Goal: Communication & Community: Answer question/provide support

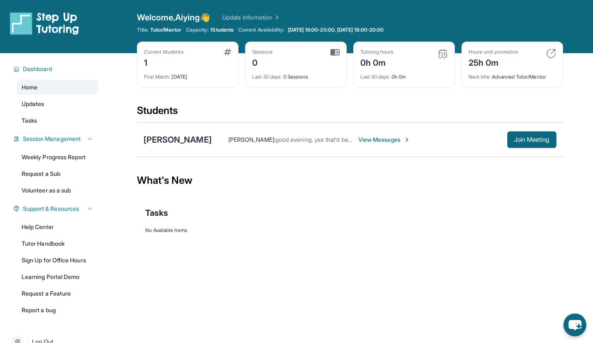
click at [372, 138] on span "View Messages" at bounding box center [384, 140] width 52 height 8
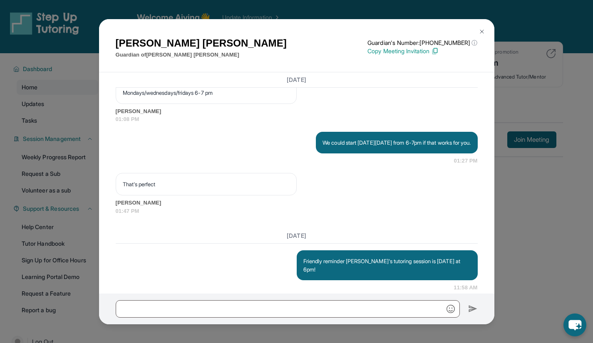
scroll to position [903, 0]
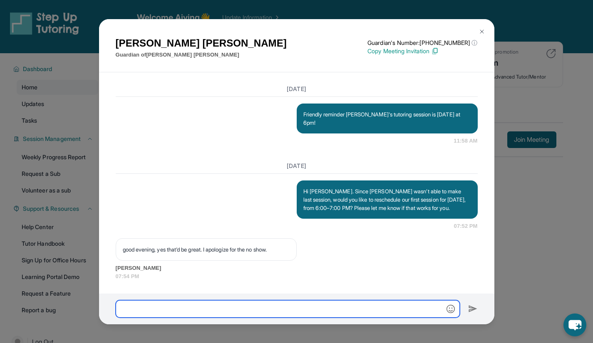
click at [287, 303] on input "text" at bounding box center [288, 308] width 344 height 17
type input "**********"
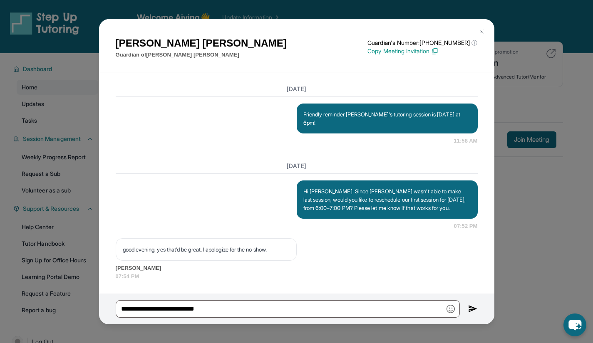
click at [470, 309] on img at bounding box center [473, 309] width 10 height 10
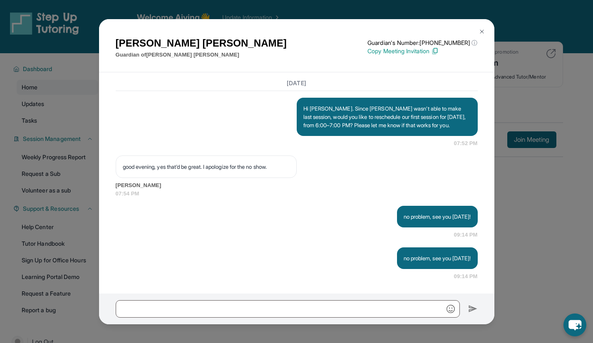
scroll to position [986, 0]
drag, startPoint x: 429, startPoint y: 265, endPoint x: 401, endPoint y: 263, distance: 28.0
drag, startPoint x: 401, startPoint y: 263, endPoint x: 406, endPoint y: 259, distance: 6.2
click at [406, 259] on p "no problem, see you [DATE]!" at bounding box center [436, 258] width 67 height 8
drag, startPoint x: 398, startPoint y: 262, endPoint x: 395, endPoint y: 215, distance: 47.5
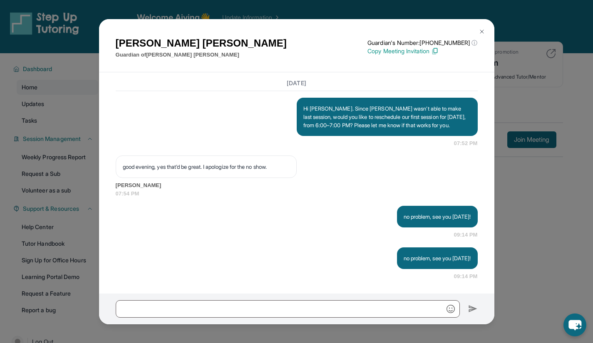
click at [396, 243] on div "[DATE] Hi [PERSON_NAME]. Since [PERSON_NAME] wasn’t able to make last session, …" at bounding box center [297, 178] width 362 height 205
drag, startPoint x: 395, startPoint y: 214, endPoint x: 435, endPoint y: 258, distance: 60.1
click at [434, 256] on div "[DATE] Hi [PERSON_NAME]. Since [PERSON_NAME] wasn’t able to make last session, …" at bounding box center [297, 178] width 362 height 205
click at [407, 263] on div "no problem, see you [DATE]!" at bounding box center [437, 258] width 81 height 22
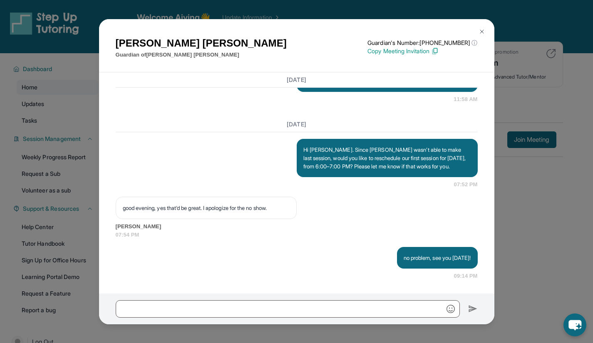
click at [425, 248] on div "no problem, see you [DATE]!" at bounding box center [437, 258] width 81 height 22
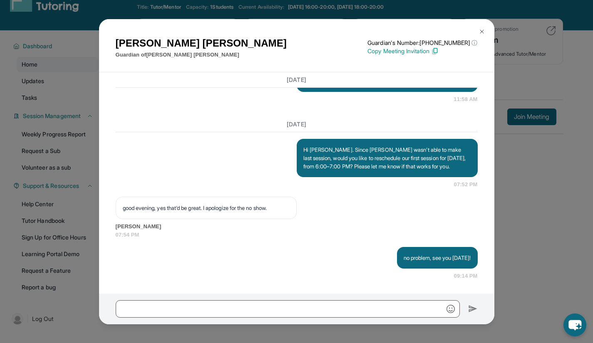
scroll to position [0, 0]
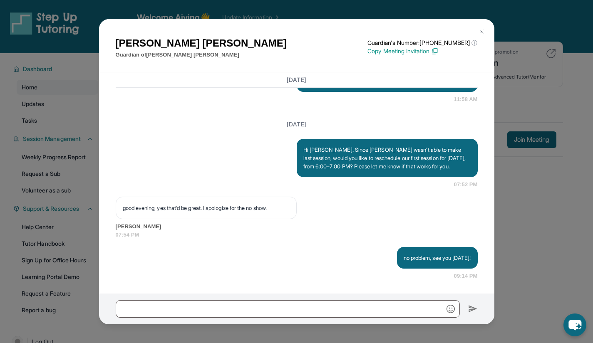
click at [479, 30] on img at bounding box center [481, 31] width 7 height 7
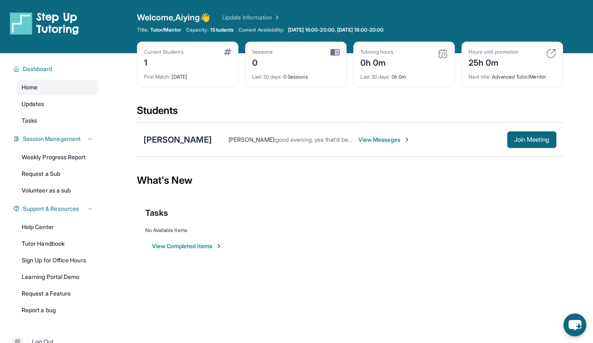
click at [162, 64] on div "1" at bounding box center [164, 61] width 40 height 13
